Goal: Task Accomplishment & Management: Use online tool/utility

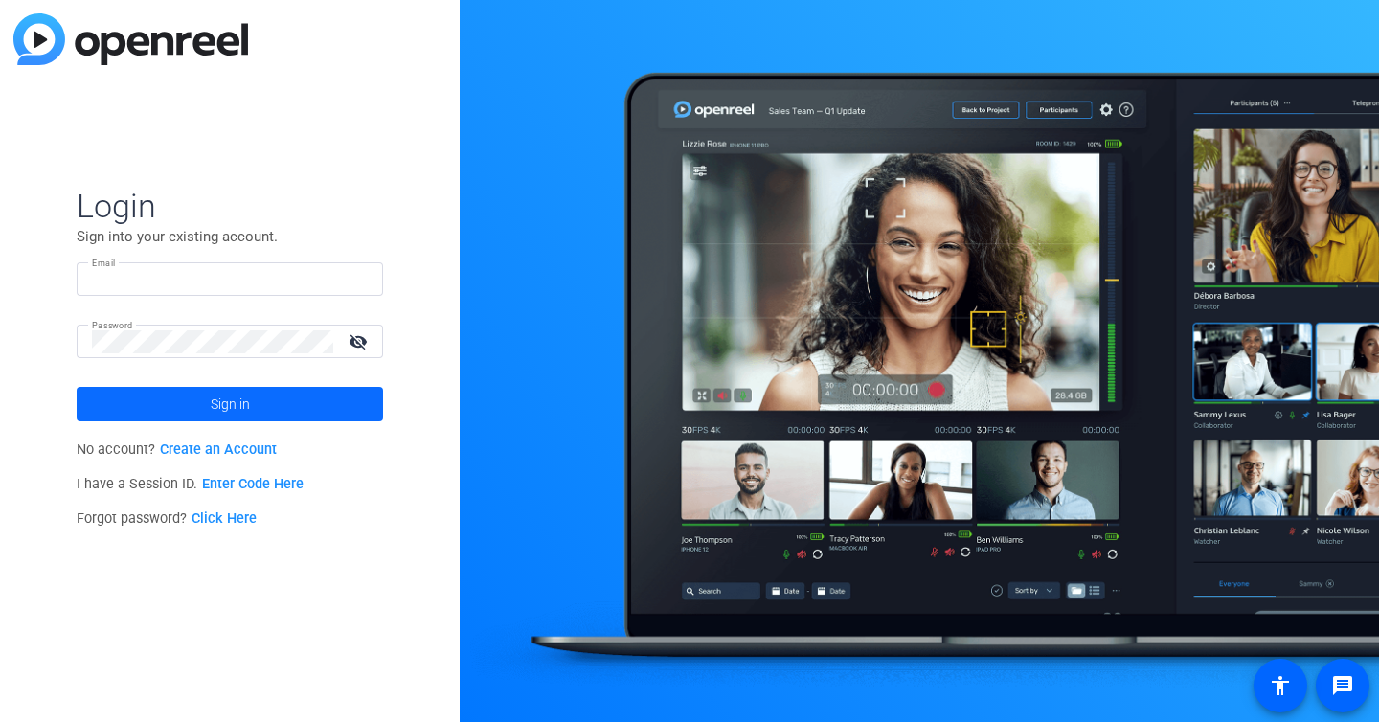
type input "[PERSON_NAME][EMAIL_ADDRESS][PERSON_NAME][DOMAIN_NAME]"
click at [203, 405] on span at bounding box center [230, 404] width 306 height 46
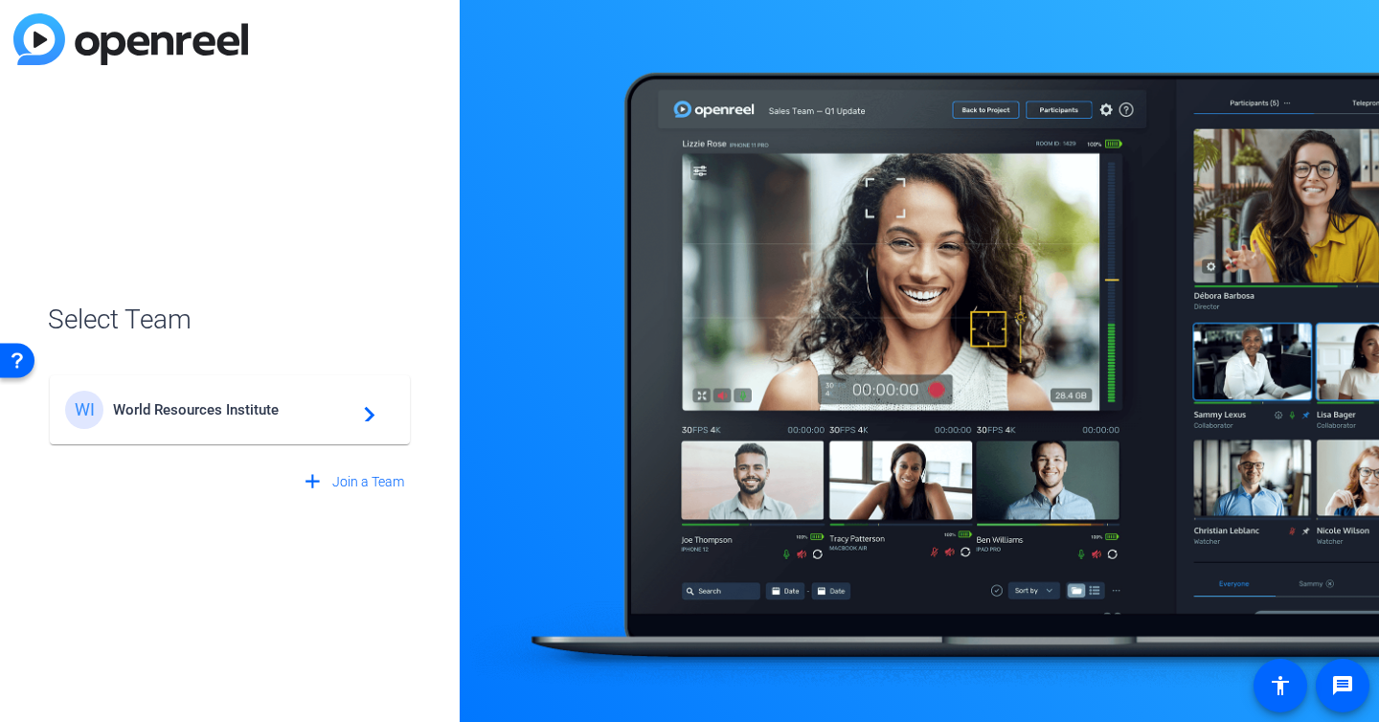
click at [195, 407] on span "World Resources Institute" at bounding box center [232, 409] width 239 height 17
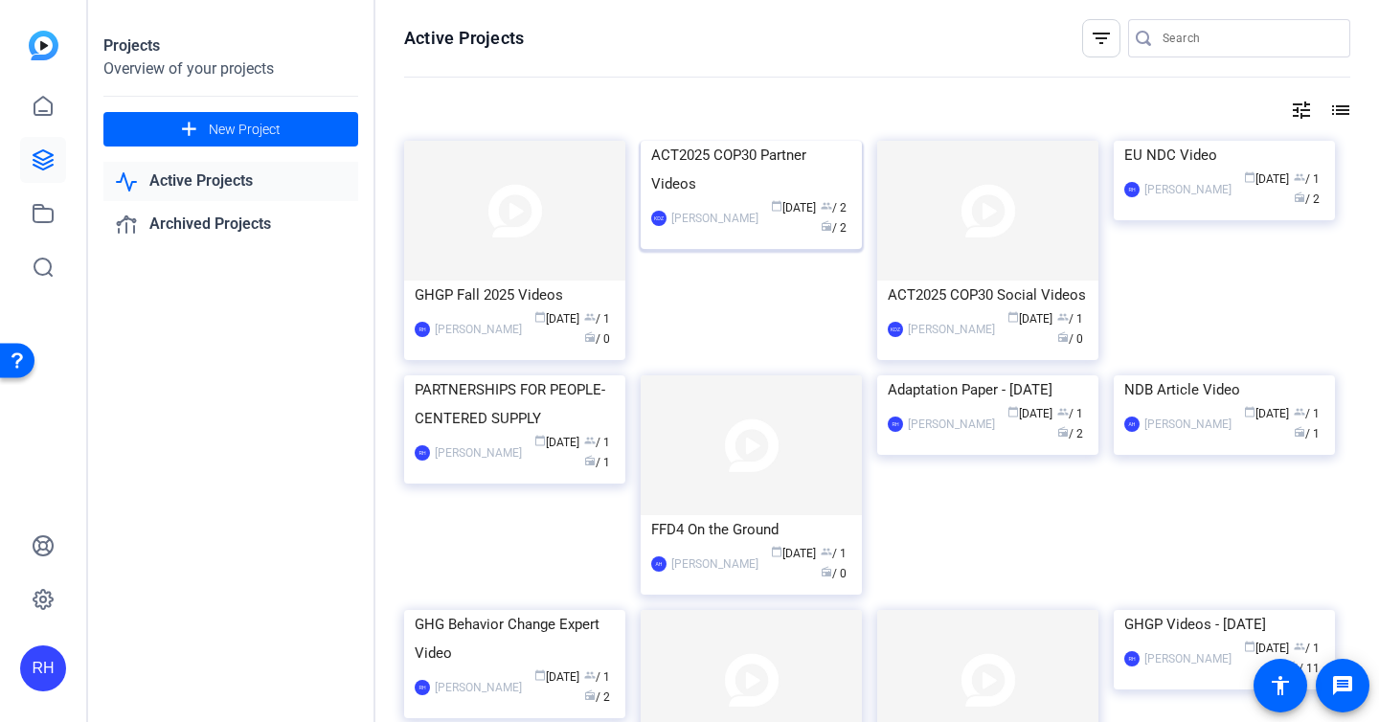
click at [722, 198] on div "ACT2025 COP30 Partner Videos" at bounding box center [751, 169] width 200 height 57
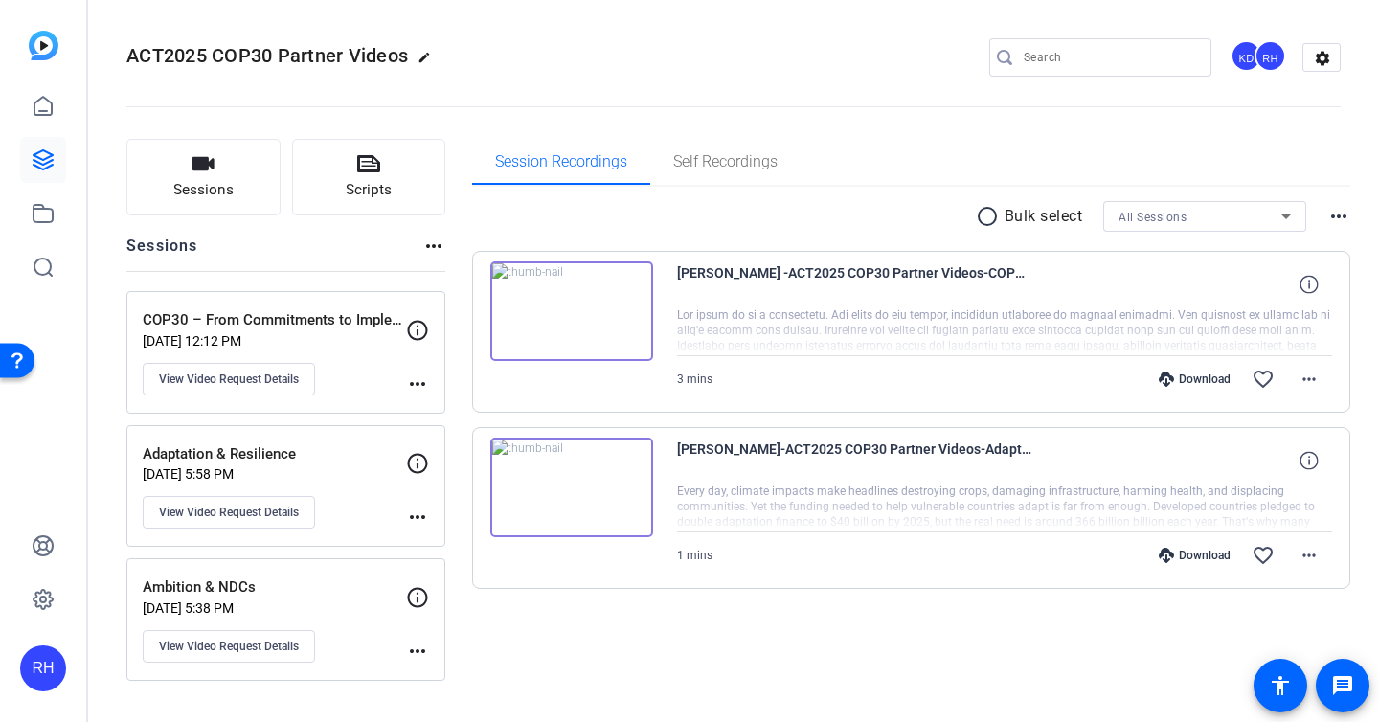
click at [832, 393] on div "3 mins Download favorite_border more_horiz" at bounding box center [1005, 379] width 656 height 46
click at [1316, 378] on mat-icon "more_horiz" at bounding box center [1308, 379] width 23 height 23
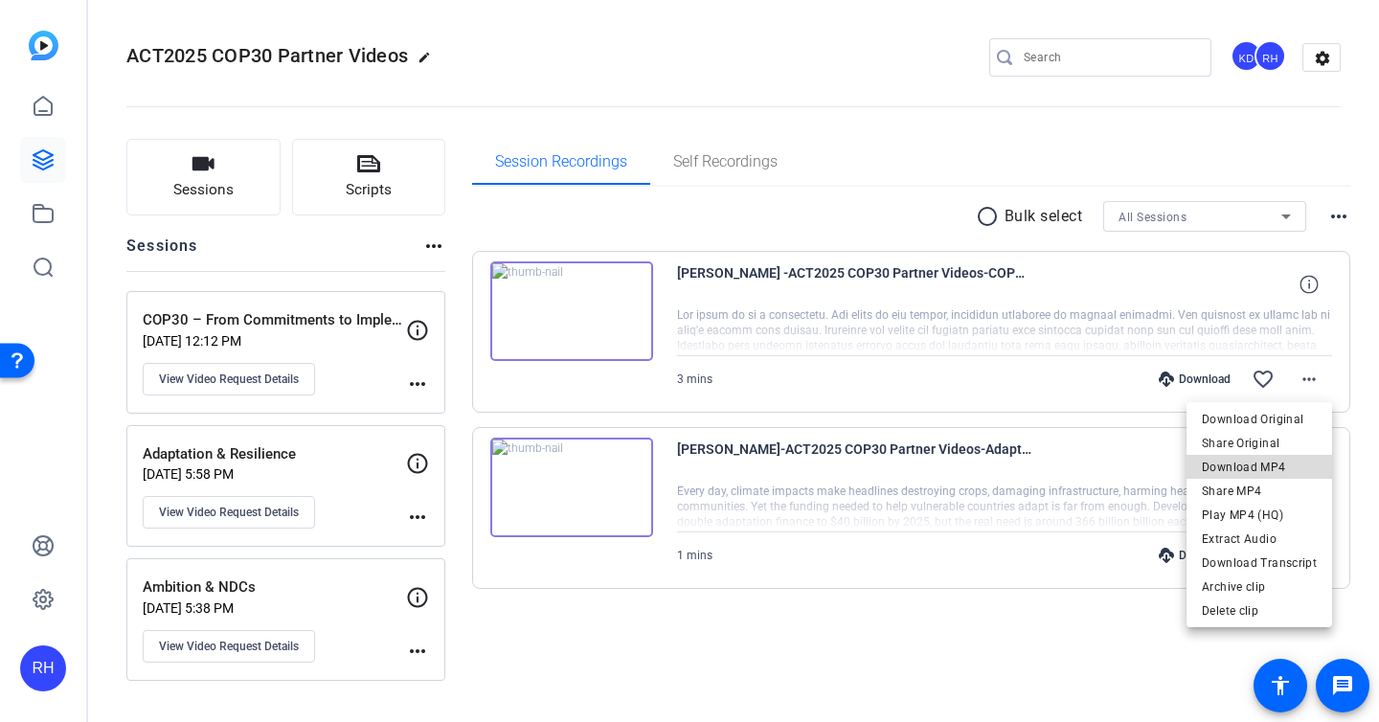
click at [1264, 468] on span "Download MP4" at bounding box center [1259, 467] width 115 height 23
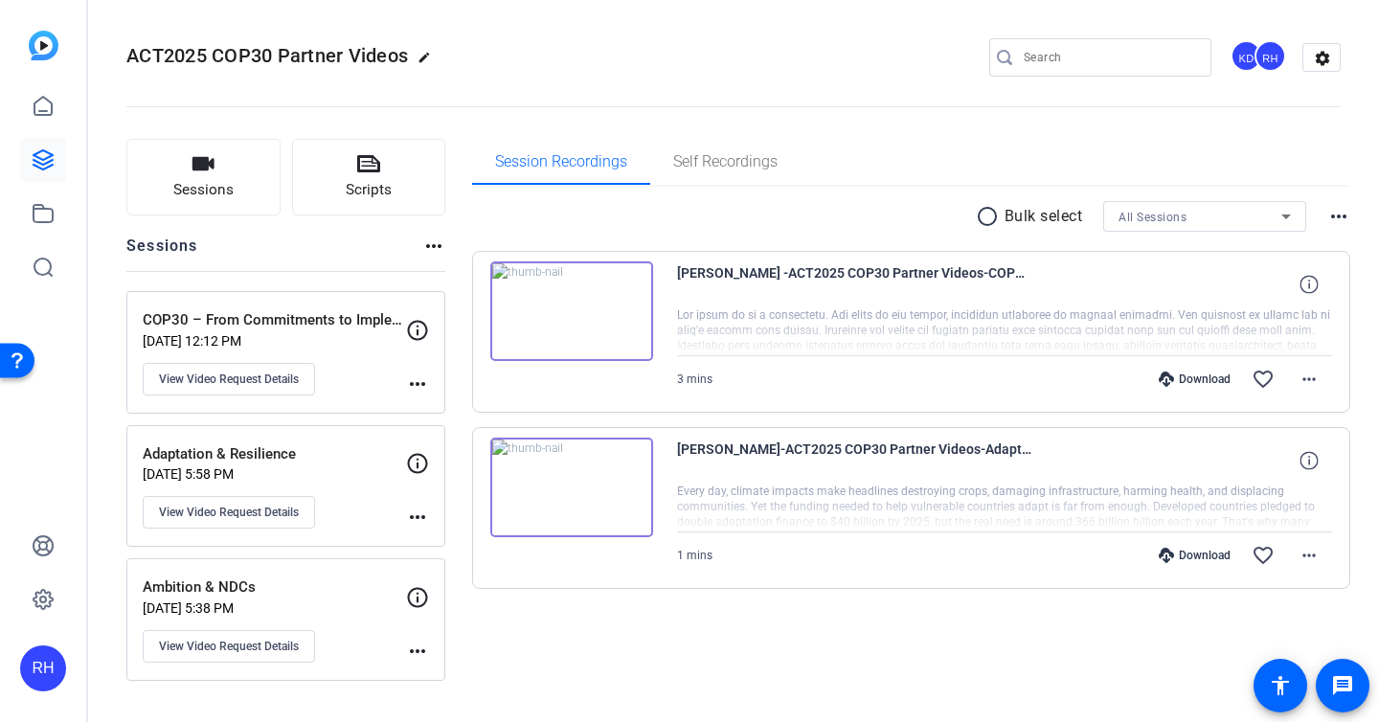
click at [817, 312] on div at bounding box center [1005, 331] width 656 height 48
click at [247, 373] on span "View Video Request Details" at bounding box center [229, 378] width 140 height 15
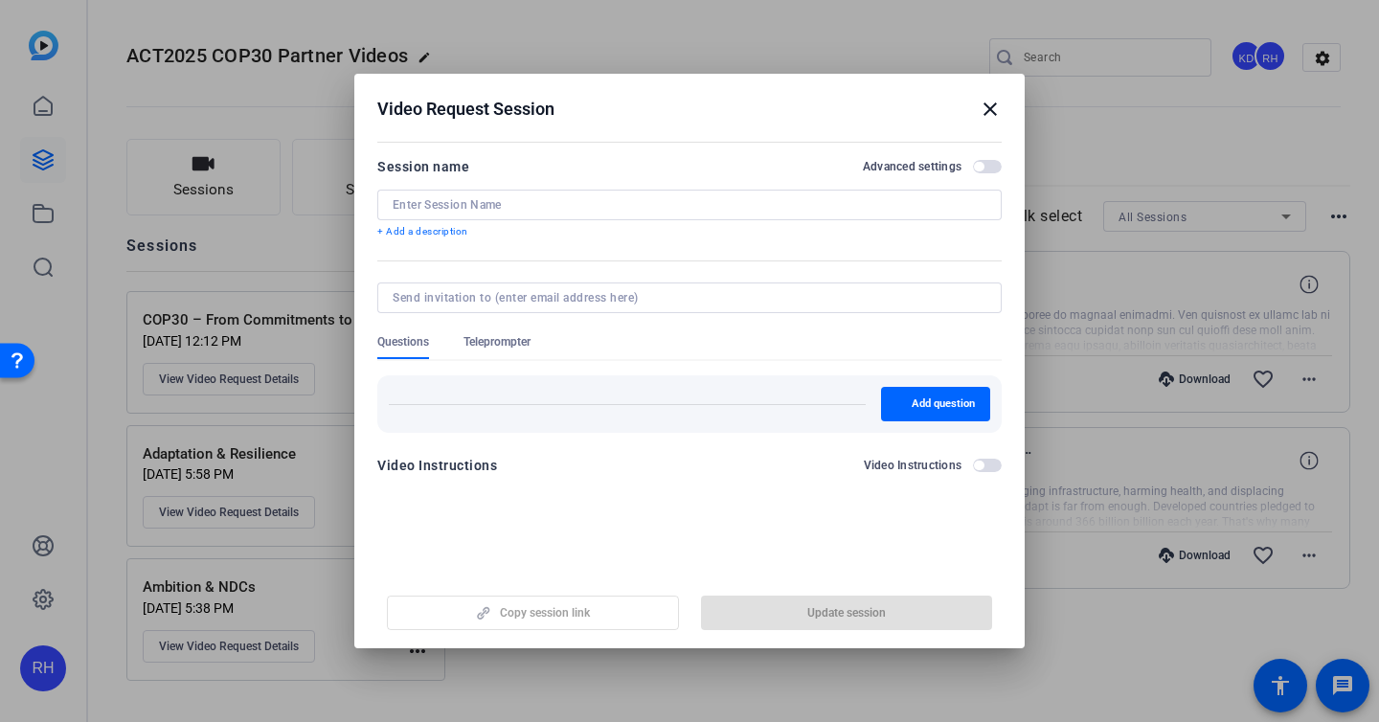
type input "COP30 – From Commitments to Implementation"
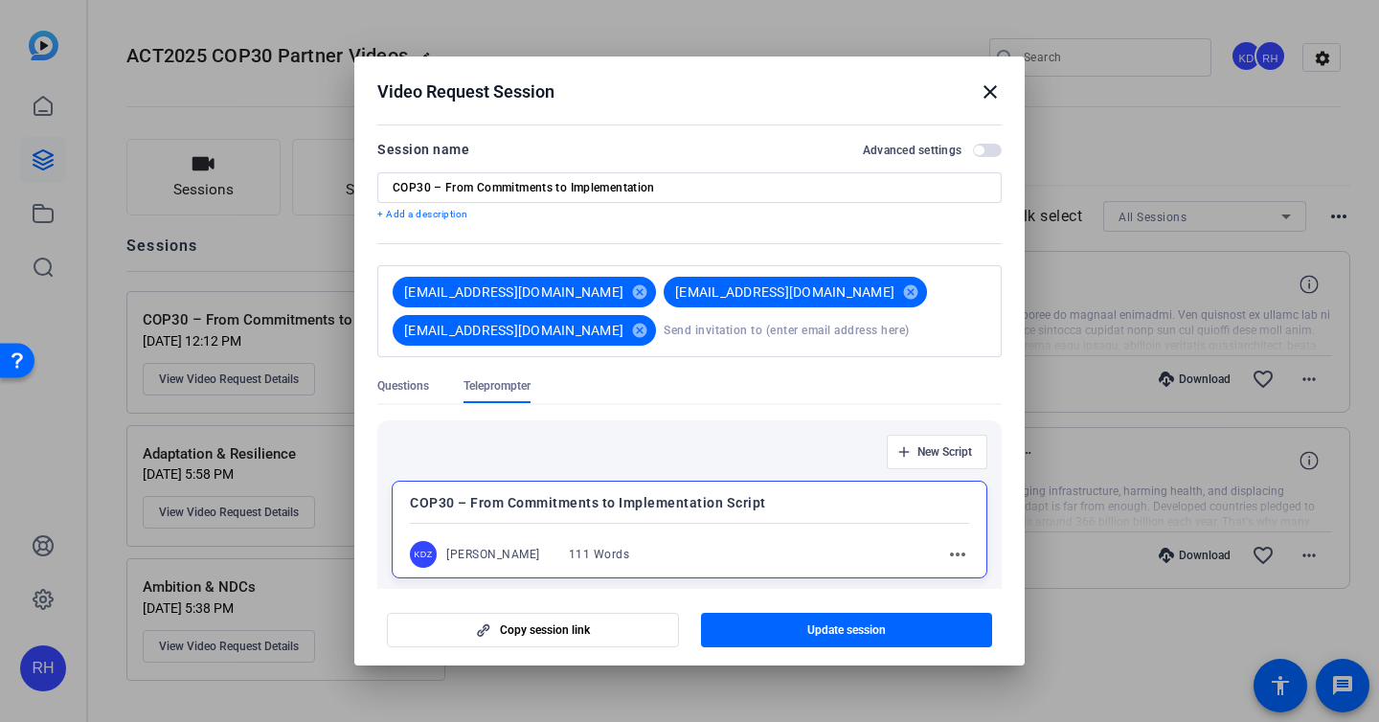
scroll to position [104, 0]
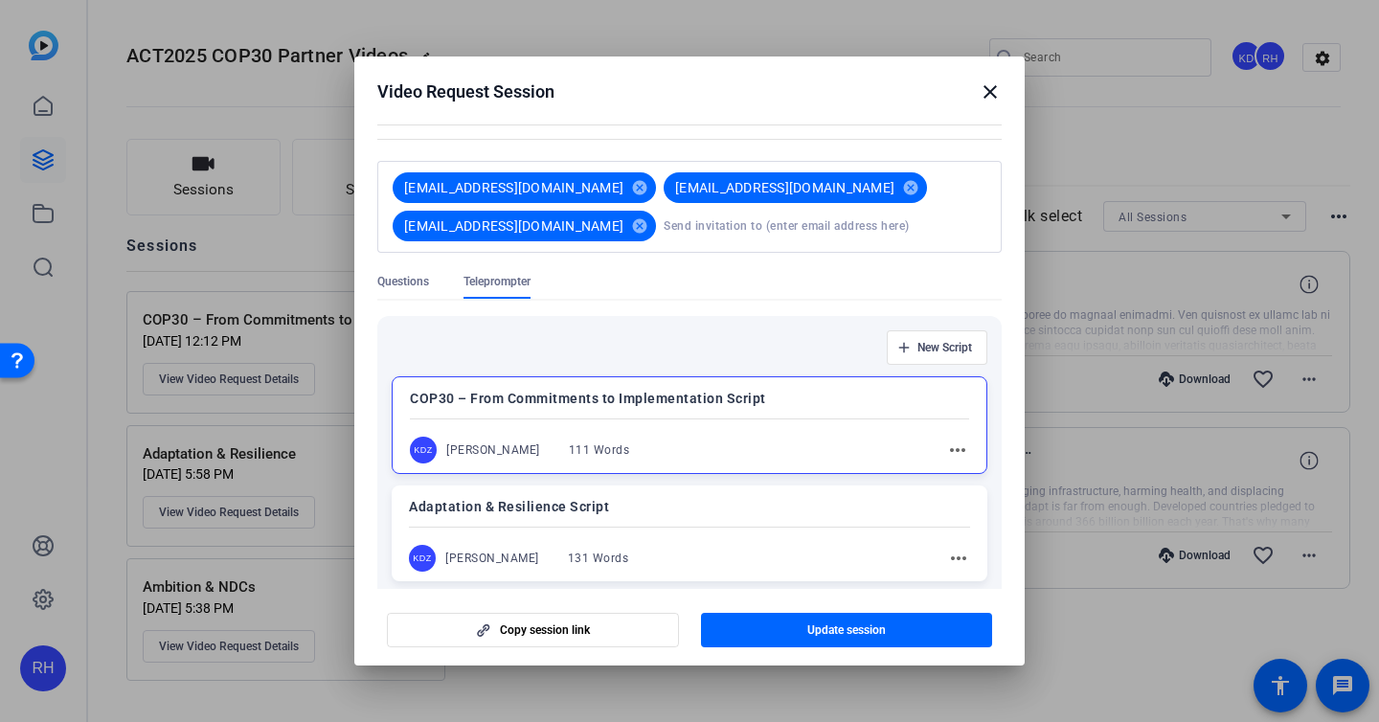
click at [958, 448] on mat-icon "more_horiz" at bounding box center [957, 450] width 23 height 23
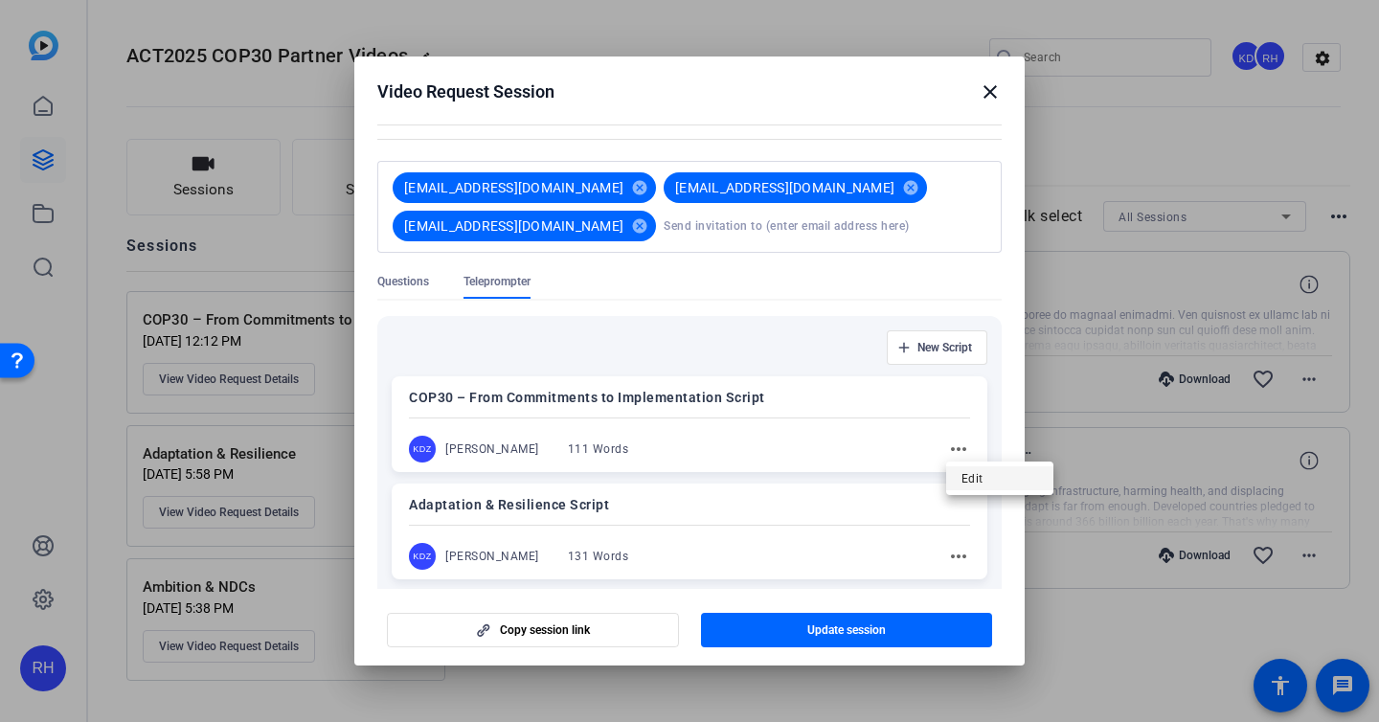
click at [964, 470] on span "Edit" at bounding box center [999, 478] width 77 height 23
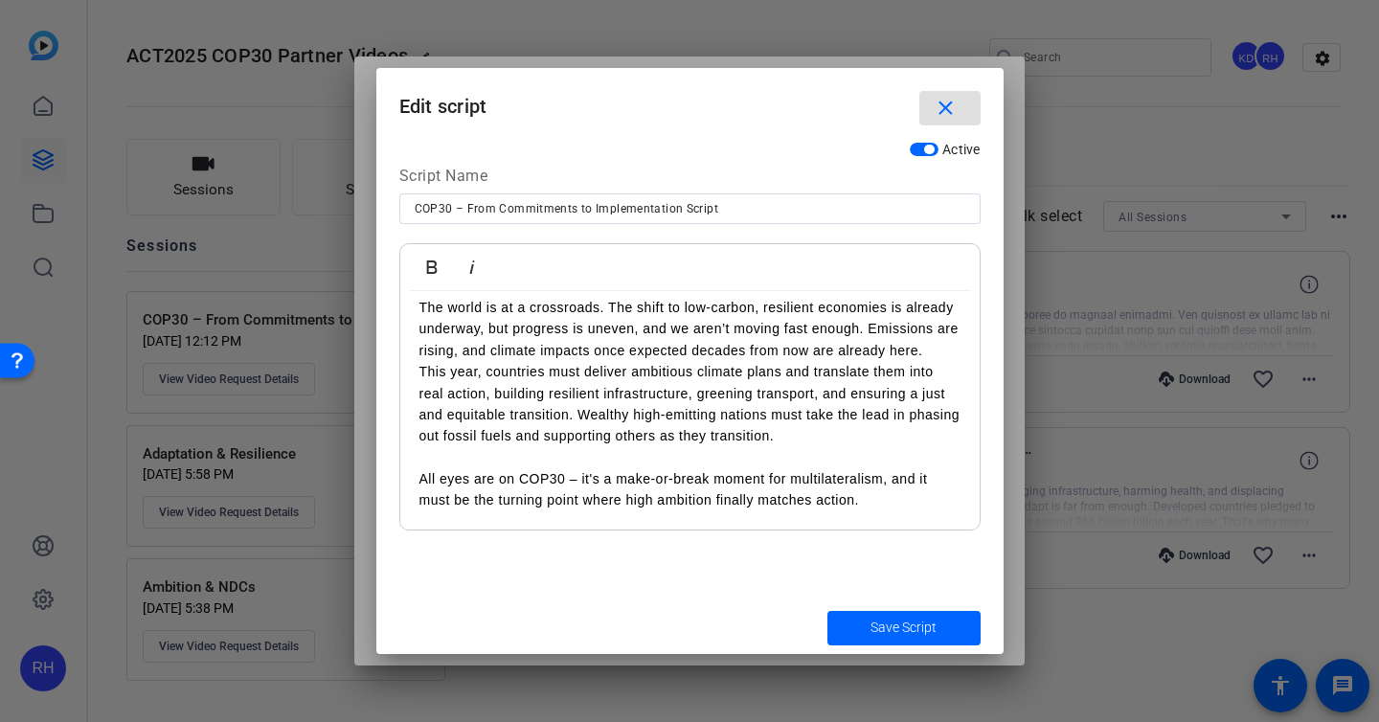
scroll to position [0, 0]
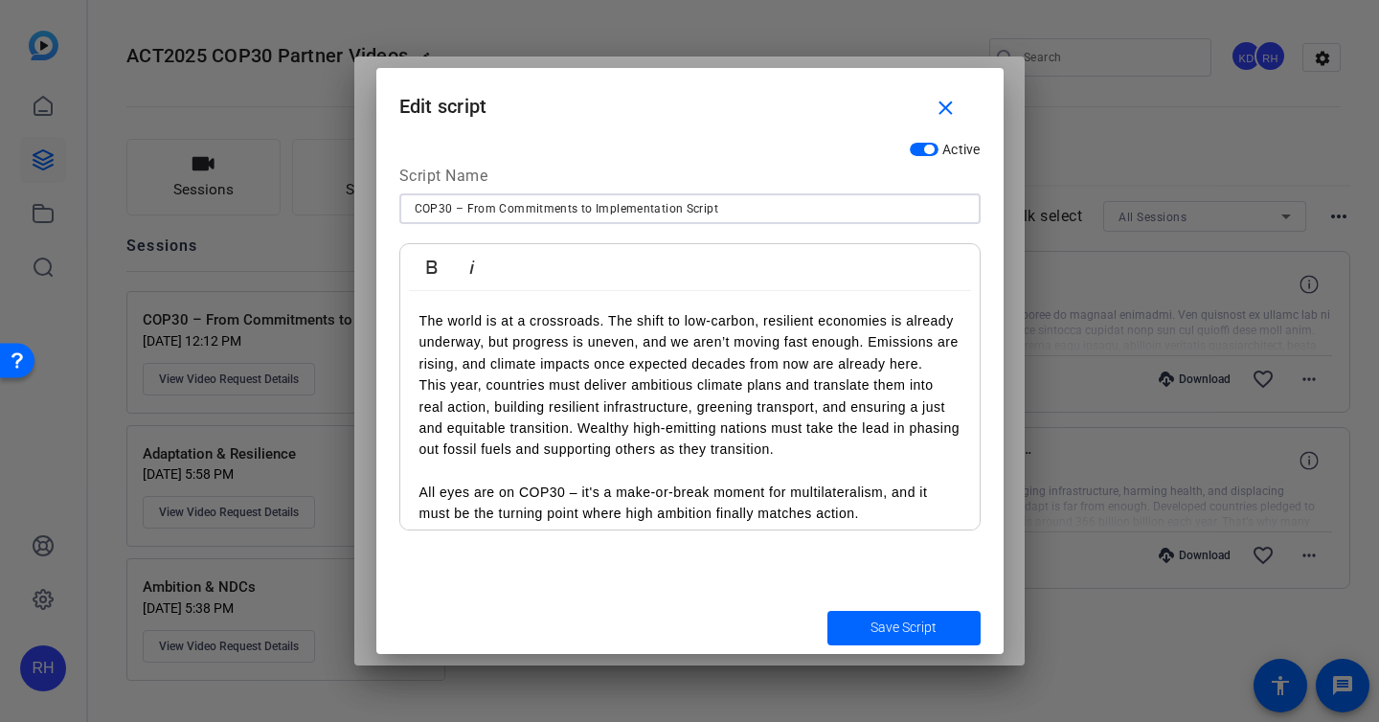
drag, startPoint x: 462, startPoint y: 208, endPoint x: 676, endPoint y: 210, distance: 213.5
click at [676, 210] on input "COP30 – From Commitments to Implementation Script" at bounding box center [690, 208] width 551 height 23
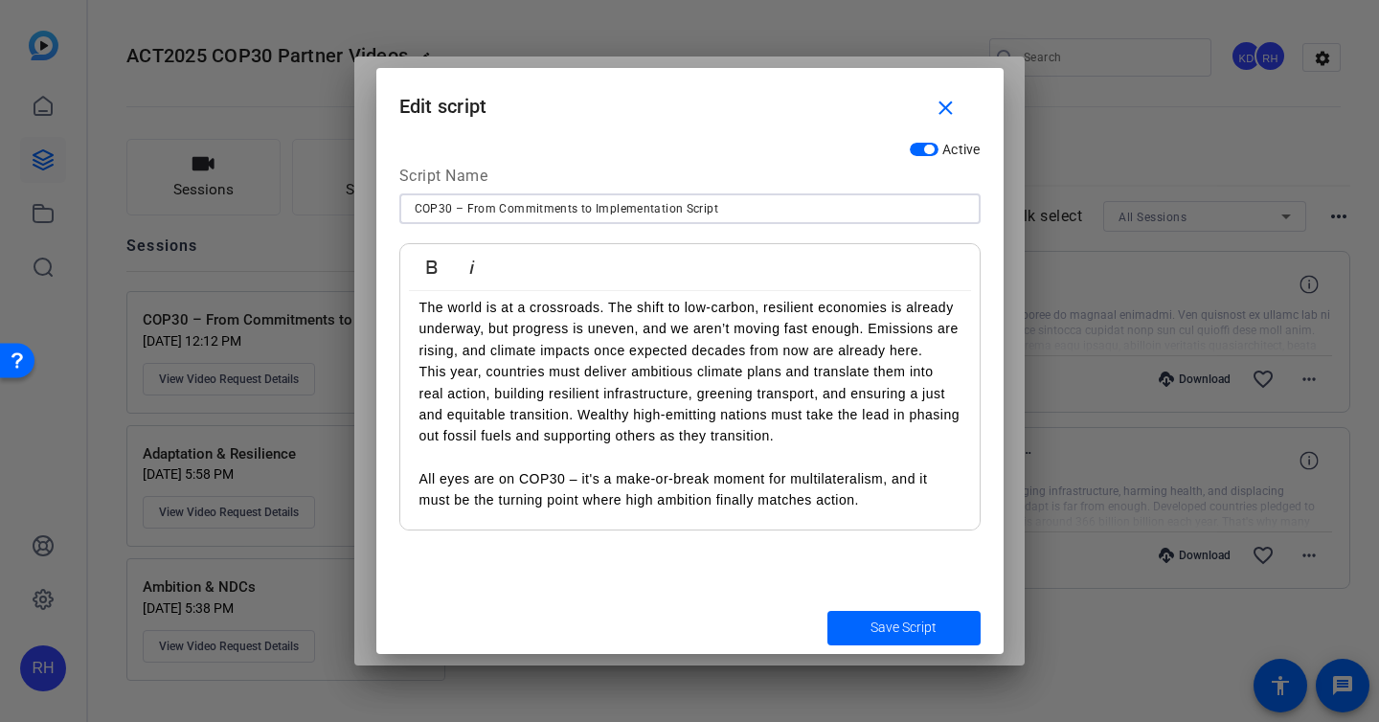
click at [505, 291] on div "The world is at a crossroads. The shift to low-carbon, resilient economies is a…" at bounding box center [689, 404] width 579 height 253
drag, startPoint x: 604, startPoint y: 308, endPoint x: 420, endPoint y: 310, distance: 183.8
click at [419, 309] on p "The world is at a crossroads. The shift to low-carbon, resilient economies is a…" at bounding box center [689, 329] width 541 height 64
copy p "The world is at a crossroads."
drag, startPoint x: 606, startPoint y: 305, endPoint x: 887, endPoint y: 317, distance: 280.8
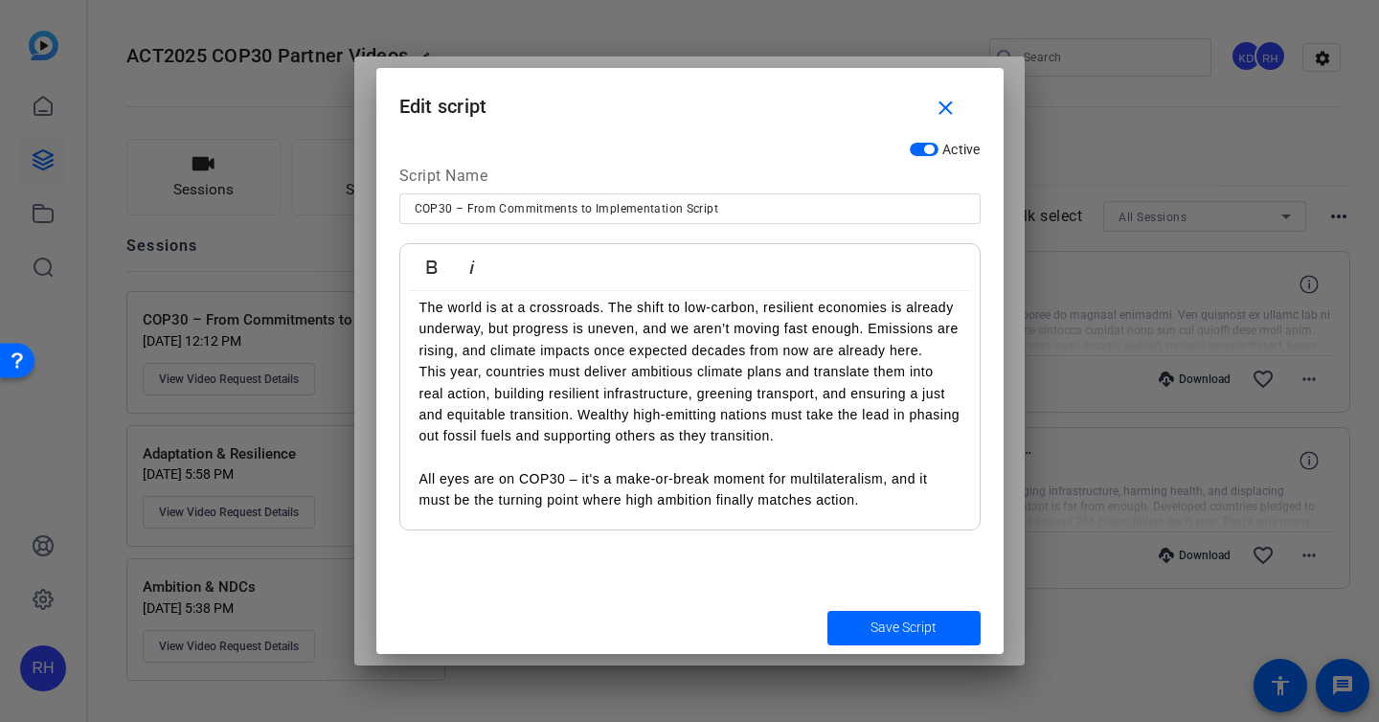
click at [887, 317] on p "The world is at a crossroads. The shift to low-carbon, resilient economies is a…" at bounding box center [689, 329] width 541 height 64
copy p "The shift to low-carbon, resilient economies"
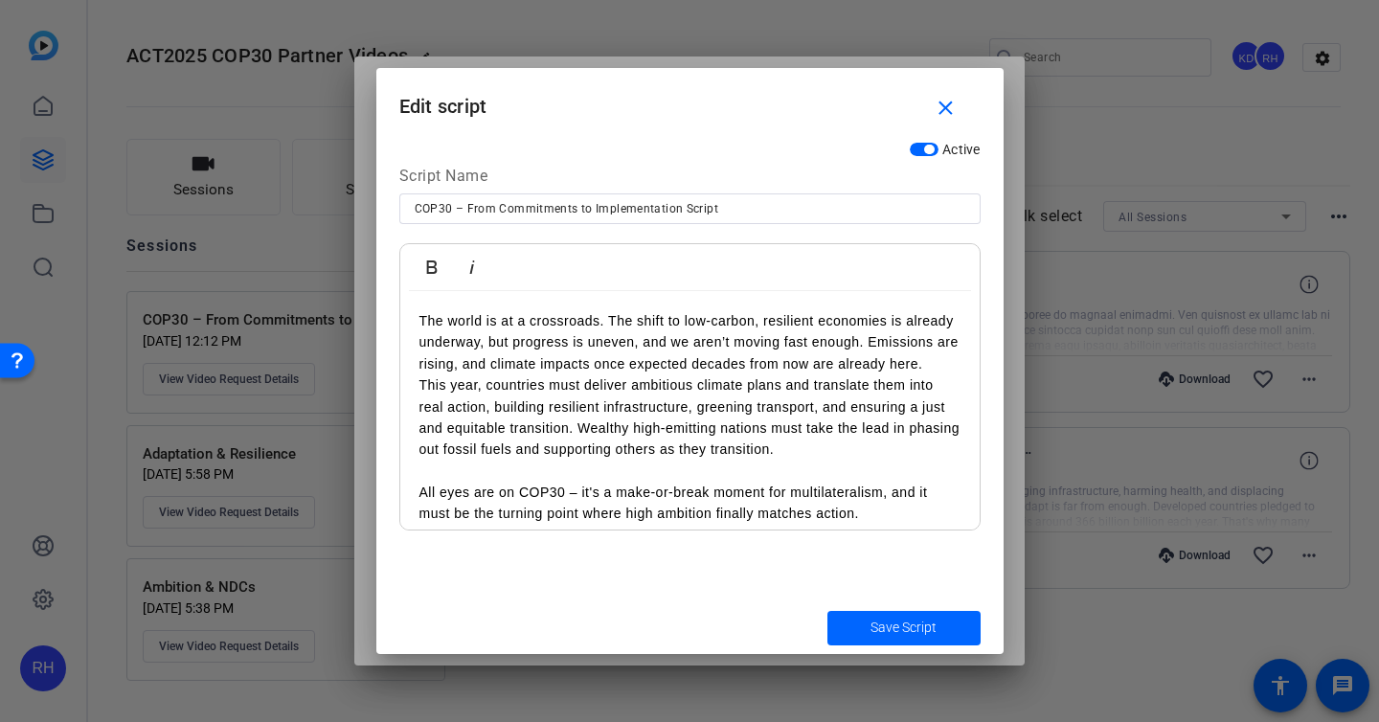
drag, startPoint x: 639, startPoint y: 330, endPoint x: 888, endPoint y: 320, distance: 250.1
click at [888, 320] on p "The world is at a crossroads. The shift to low-carbon, resilient economies is a…" at bounding box center [689, 342] width 541 height 64
copy p "is already underway, but progress is uneven,"
drag, startPoint x: 864, startPoint y: 347, endPoint x: 642, endPoint y: 347, distance: 221.2
click at [642, 347] on p "The world is at a crossroads. The shift to low-carbon, resilient economies is a…" at bounding box center [689, 342] width 541 height 64
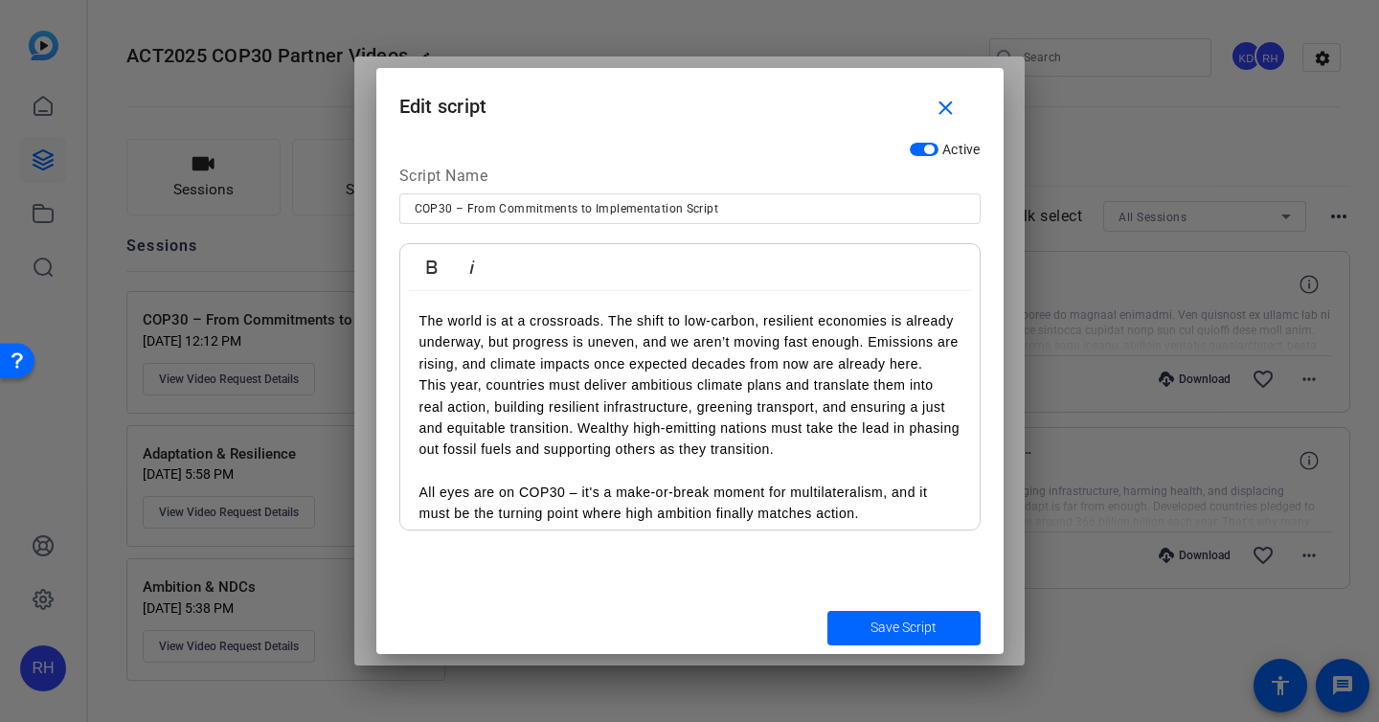
copy p "and we aren’t moving fast enough."
drag, startPoint x: 866, startPoint y: 343, endPoint x: 587, endPoint y: 367, distance: 280.6
click at [587, 367] on p "The world is at a crossroads. The shift to low-carbon, resilient economies is a…" at bounding box center [689, 342] width 541 height 64
copy p "Emissions are rising, and climate impacts"
drag, startPoint x: 932, startPoint y: 369, endPoint x: 596, endPoint y: 357, distance: 335.3
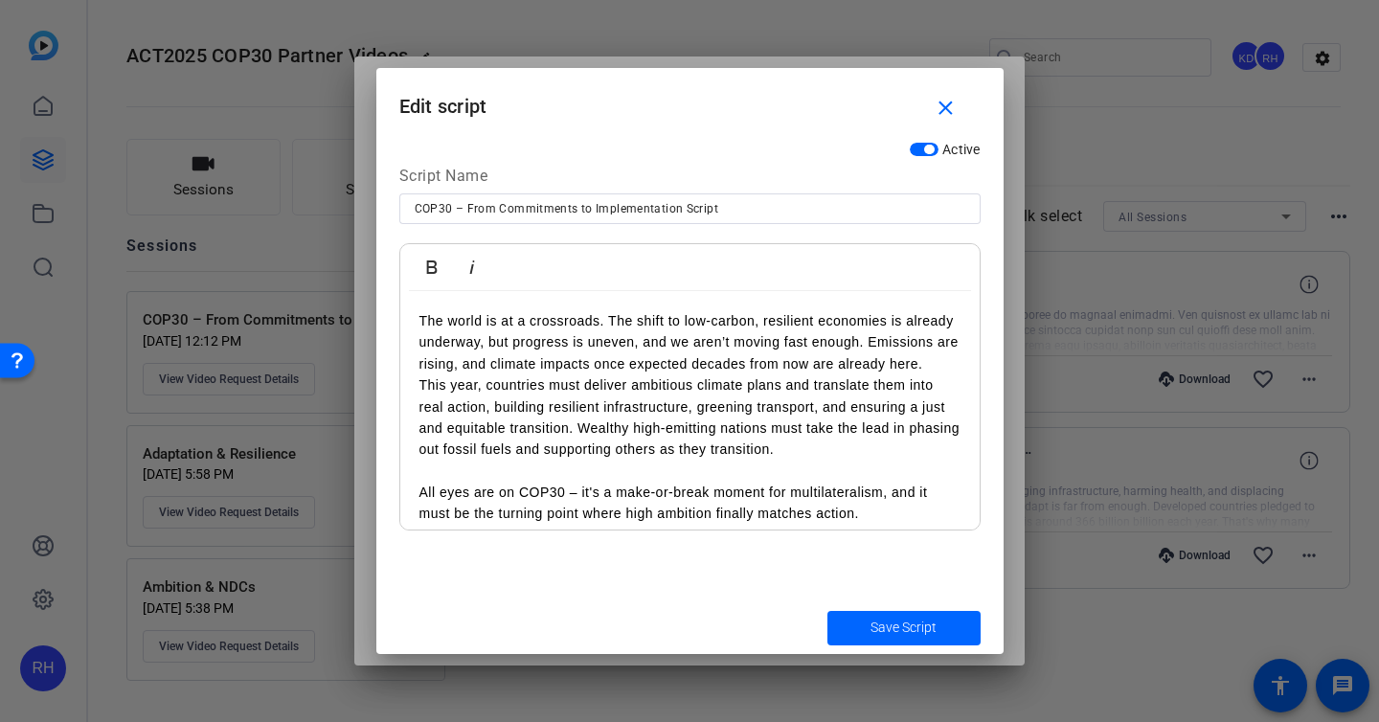
click at [596, 357] on p "The world is at a crossroads. The shift to low-carbon, resilient economies is a…" at bounding box center [689, 342] width 541 height 64
copy p "once expected decades from now are already here."
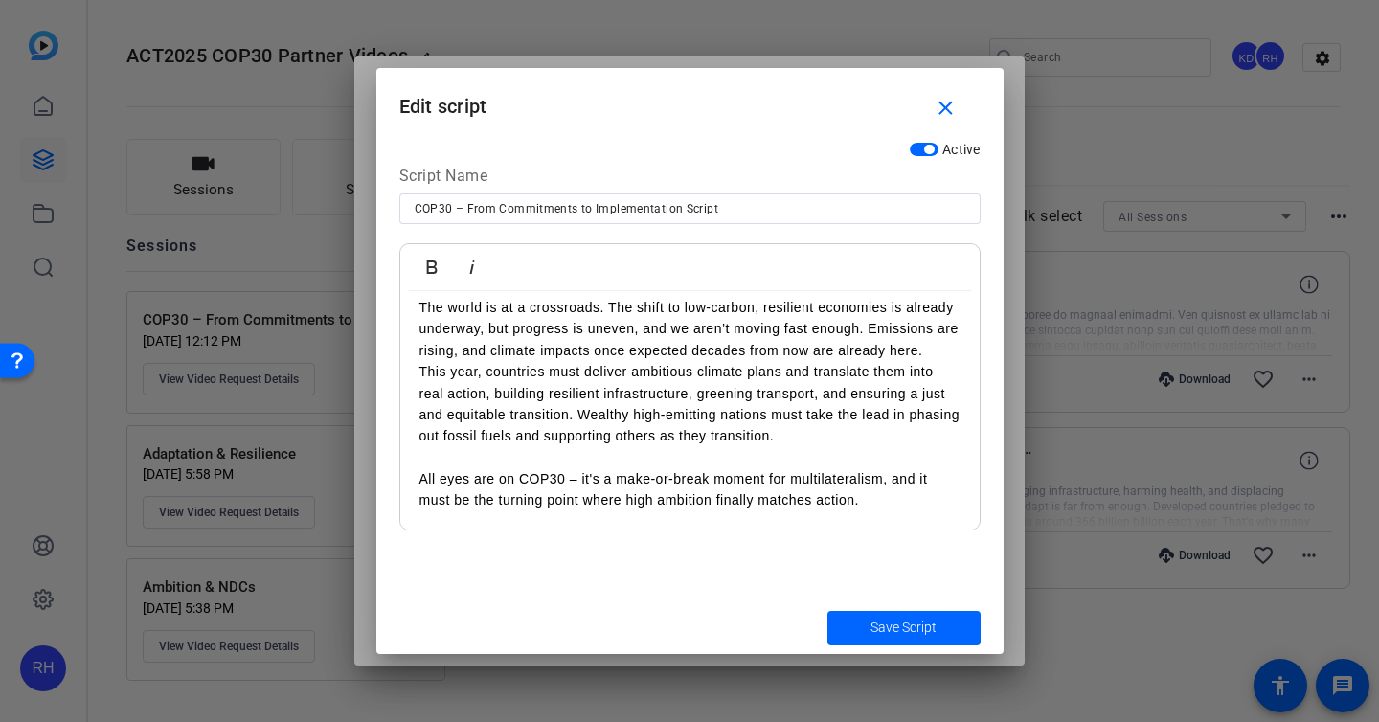
drag, startPoint x: 782, startPoint y: 371, endPoint x: 421, endPoint y: 371, distance: 361.0
click at [421, 371] on p "This year, countries must deliver ambitious climate plans and translate them in…" at bounding box center [689, 404] width 541 height 86
copy p "This year, countries must deliver ambitious climate plans"
drag, startPoint x: 784, startPoint y: 372, endPoint x: 692, endPoint y: 395, distance: 94.7
click at [692, 395] on p "This year, countries must deliver ambitious climate plans and translate them in…" at bounding box center [689, 404] width 541 height 86
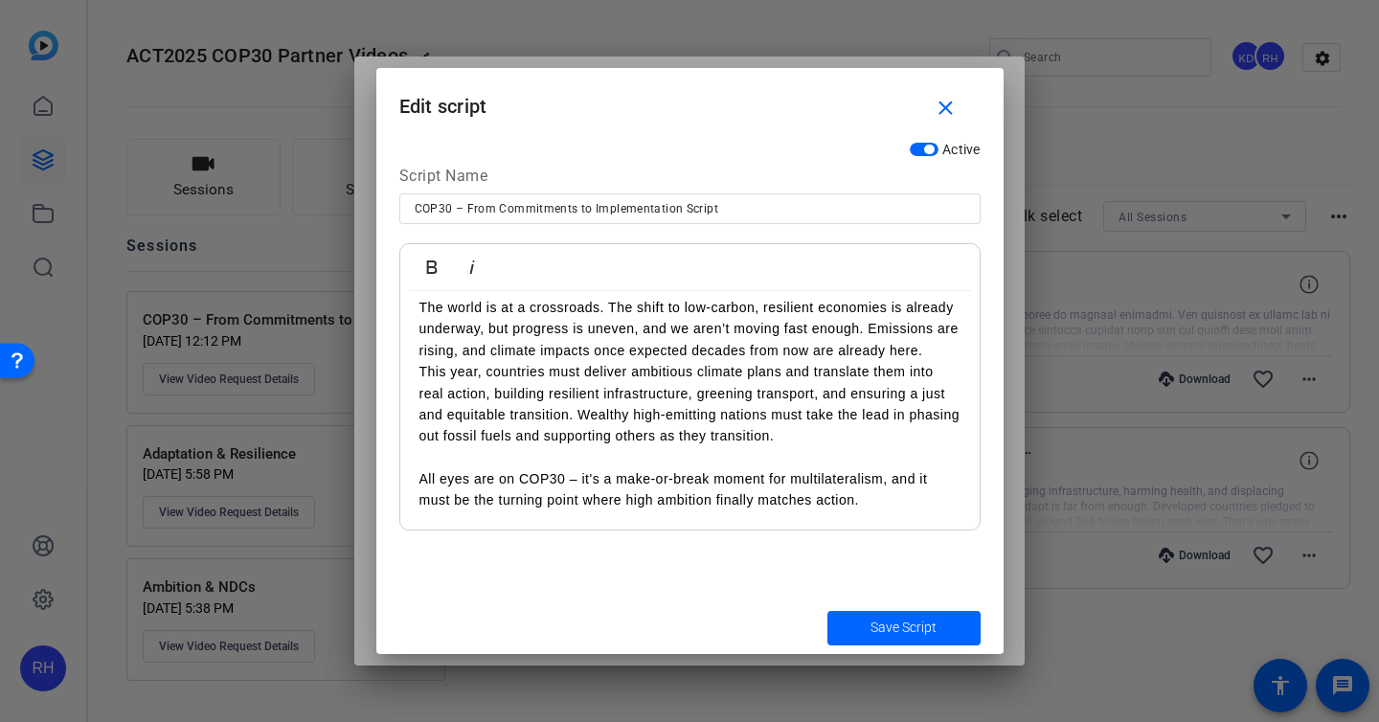
copy p "and translate them into real action, building resilient infrastructure,"
drag, startPoint x: 693, startPoint y: 396, endPoint x: 573, endPoint y: 418, distance: 122.6
click at [572, 419] on p "This year, countries must deliver ambitious climate plans and translate them in…" at bounding box center [689, 404] width 541 height 86
copy p "greening transport, and ensuring a just and equitable transition."
